Goal: Entertainment & Leisure: Browse casually

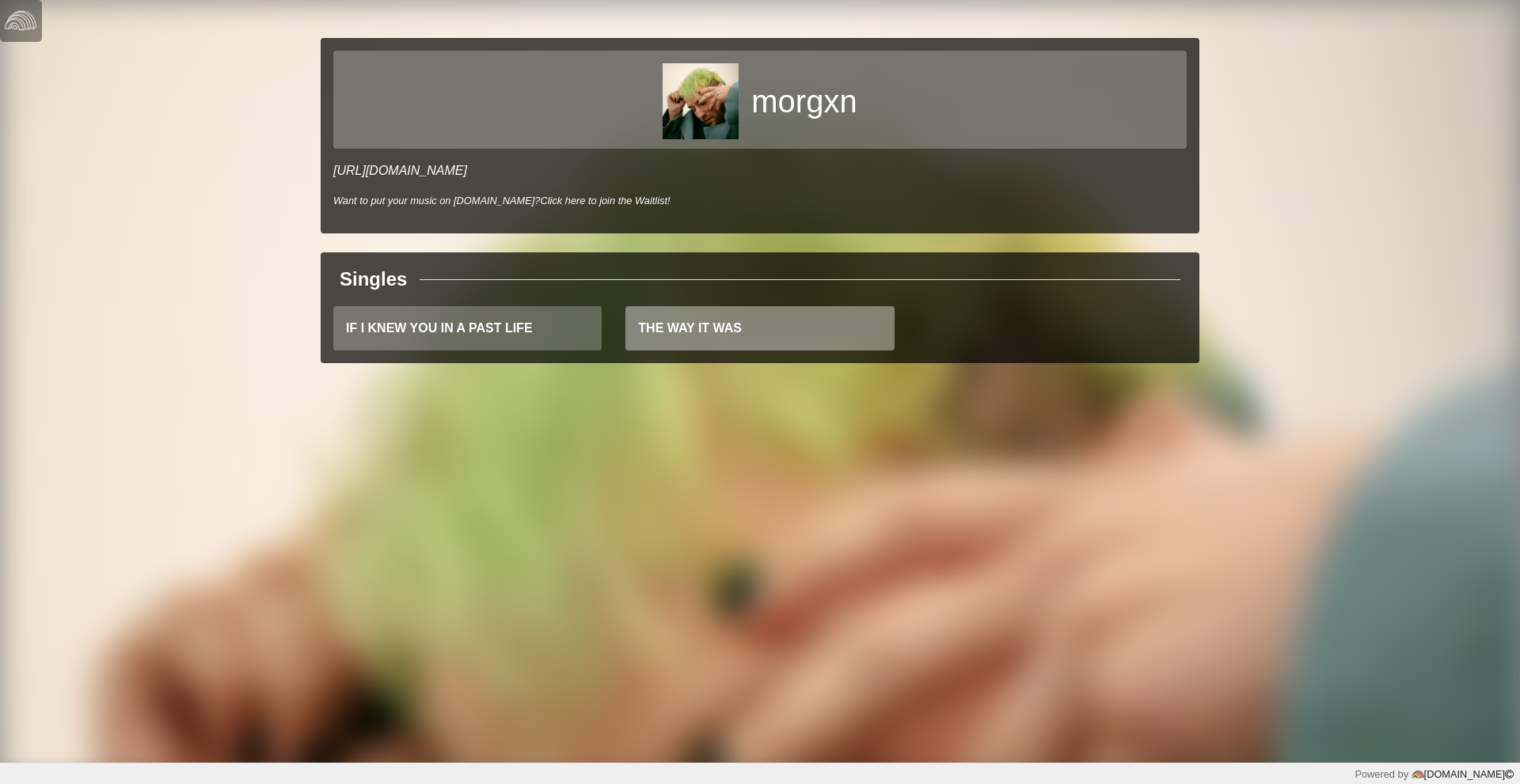
click at [653, 335] on link "THE WAY IT WAS" at bounding box center [759, 329] width 268 height 44
